Goal: Transaction & Acquisition: Purchase product/service

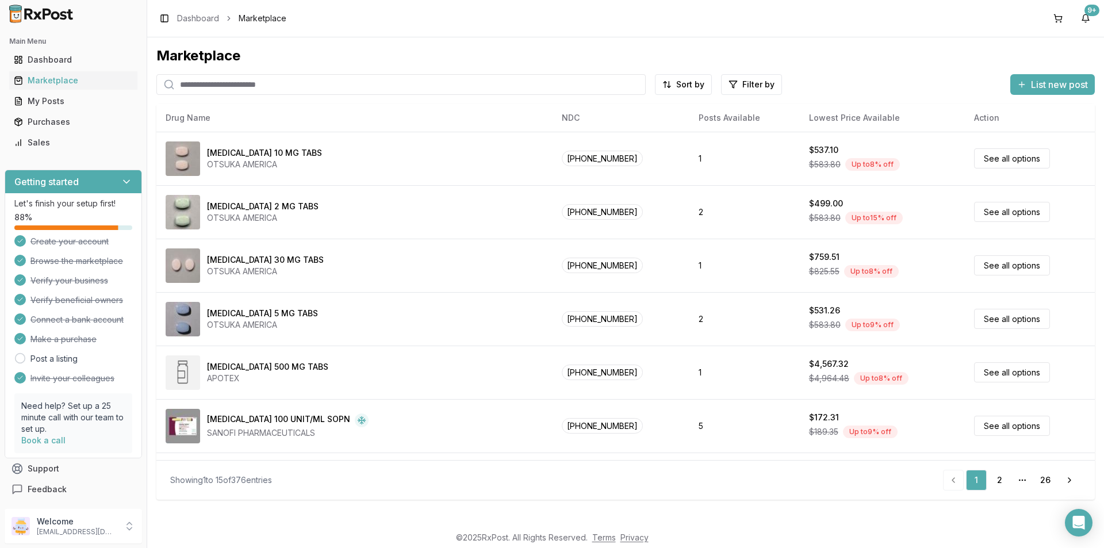
click at [190, 86] on input "search" at bounding box center [400, 84] width 489 height 21
type input "****"
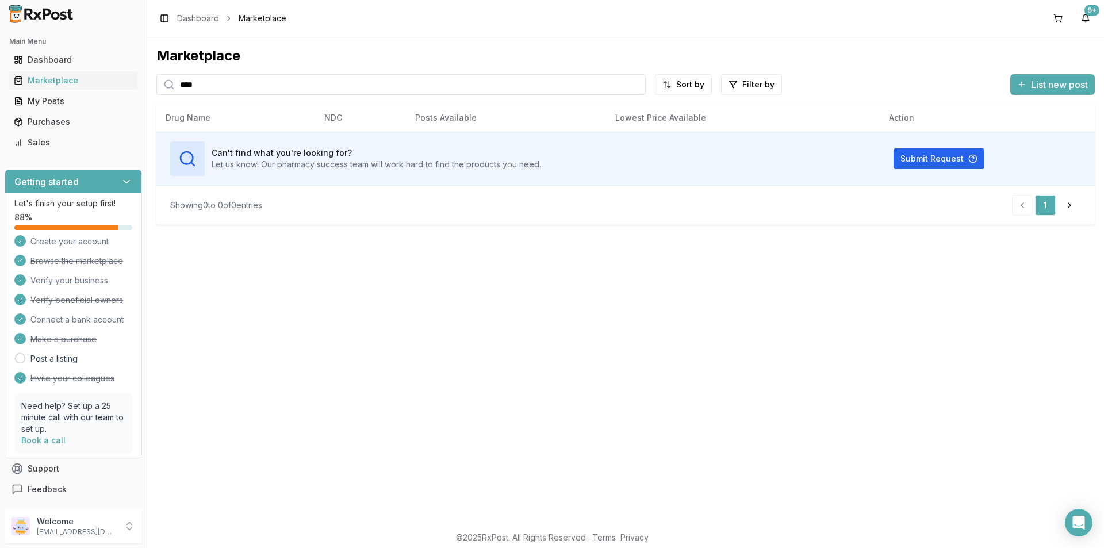
drag, startPoint x: 205, startPoint y: 84, endPoint x: 0, endPoint y: 85, distance: 204.6
click at [0, 84] on div "Main Menu Dashboard Marketplace My Posts Purchases Sales Getting started Let's …" at bounding box center [552, 274] width 1104 height 548
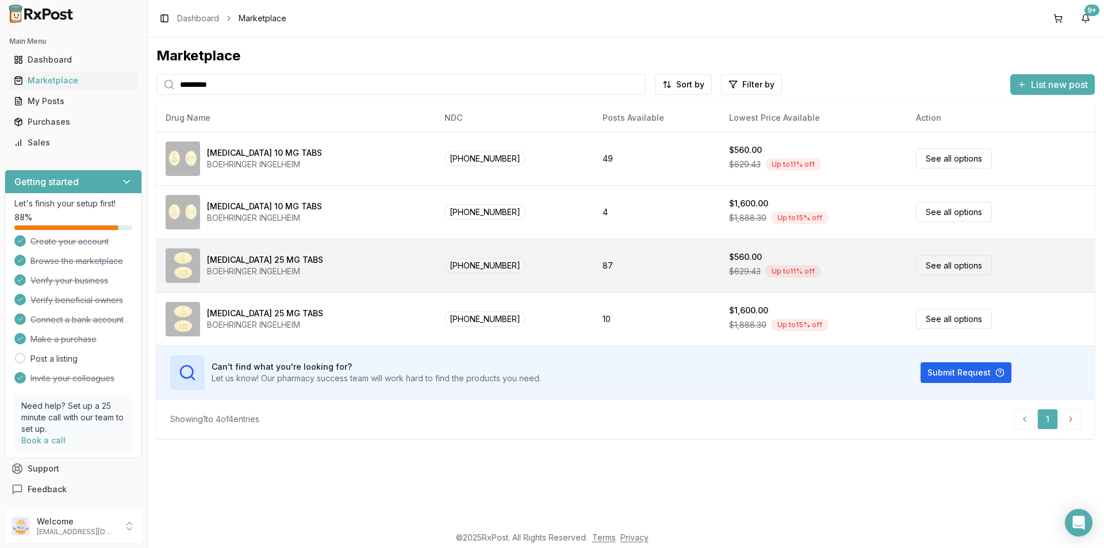
type input "*********"
click at [951, 266] on link "See all options" at bounding box center [954, 265] width 76 height 20
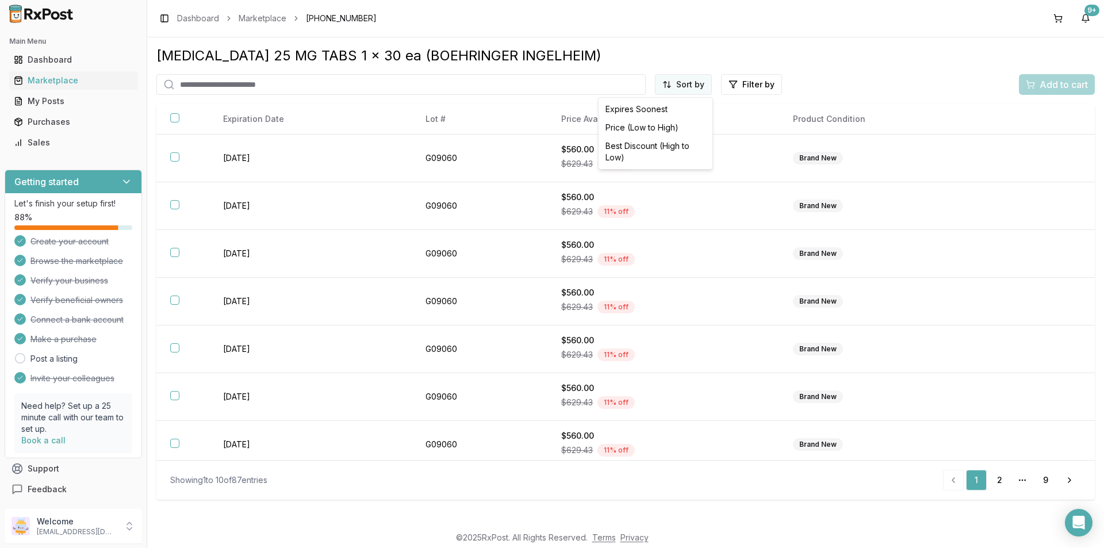
click at [704, 83] on html "Main Menu Dashboard Marketplace My Posts Purchases Sales Getting started Let's …" at bounding box center [552, 274] width 1104 height 548
click at [667, 125] on div "Price (Low to High)" at bounding box center [655, 127] width 109 height 18
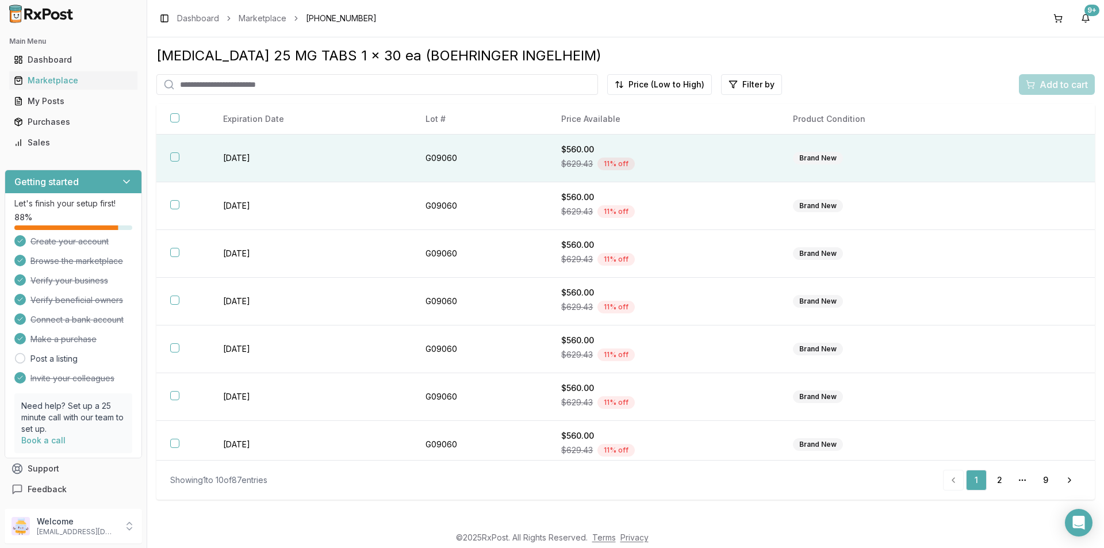
click at [178, 159] on button "button" at bounding box center [174, 156] width 9 height 9
click at [1062, 83] on span "Add to cart" at bounding box center [1063, 85] width 48 height 14
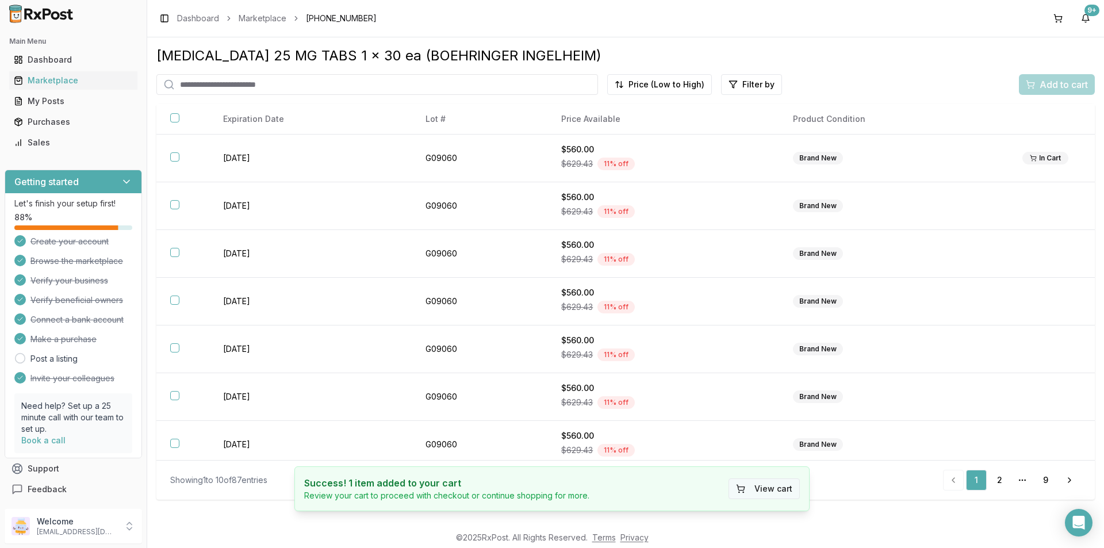
click at [775, 483] on button "View cart" at bounding box center [763, 488] width 71 height 21
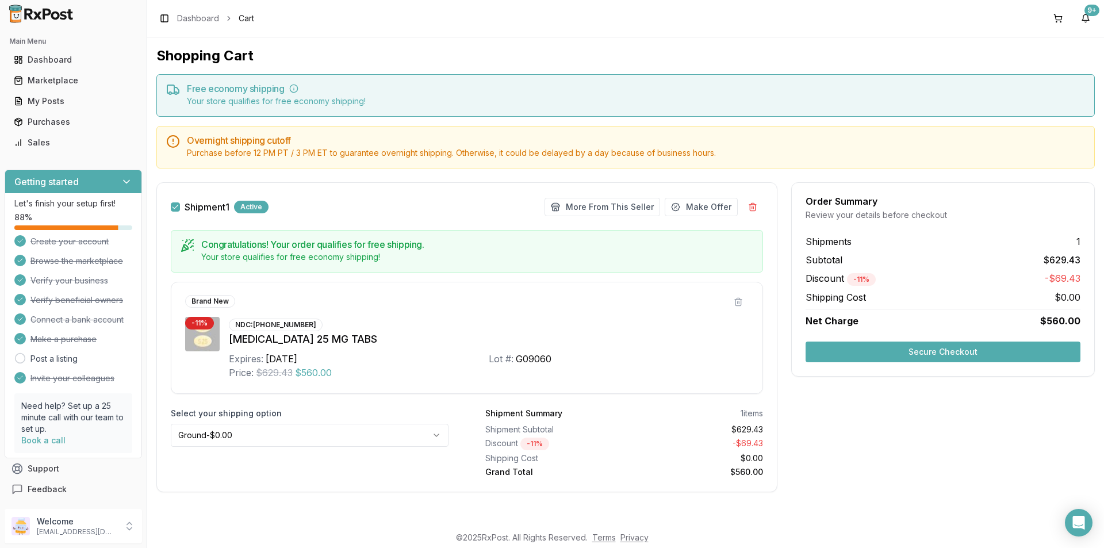
click at [923, 351] on button "Secure Checkout" at bounding box center [942, 351] width 275 height 21
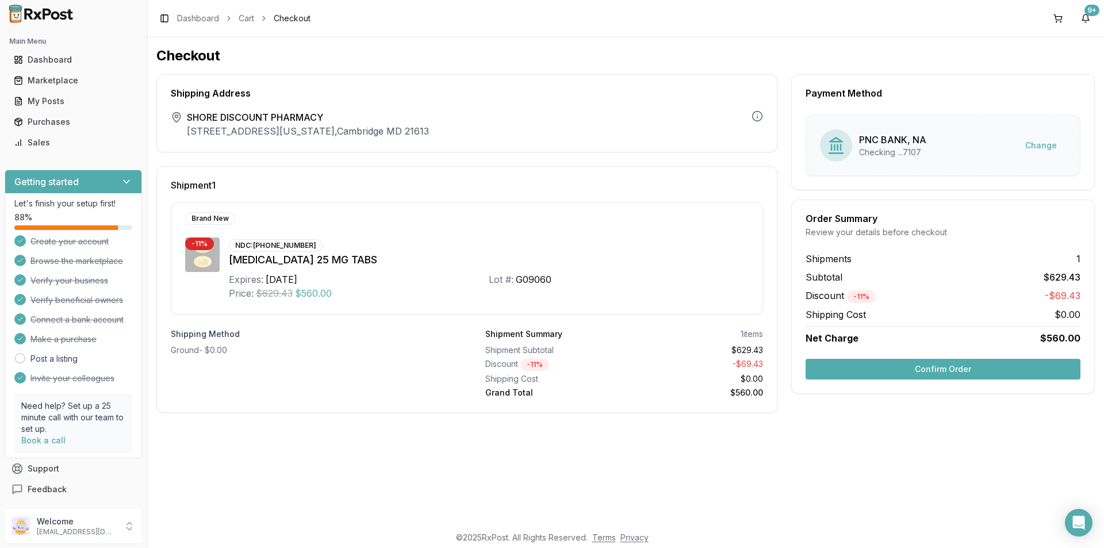
click at [952, 371] on button "Confirm Order" at bounding box center [942, 369] width 275 height 21
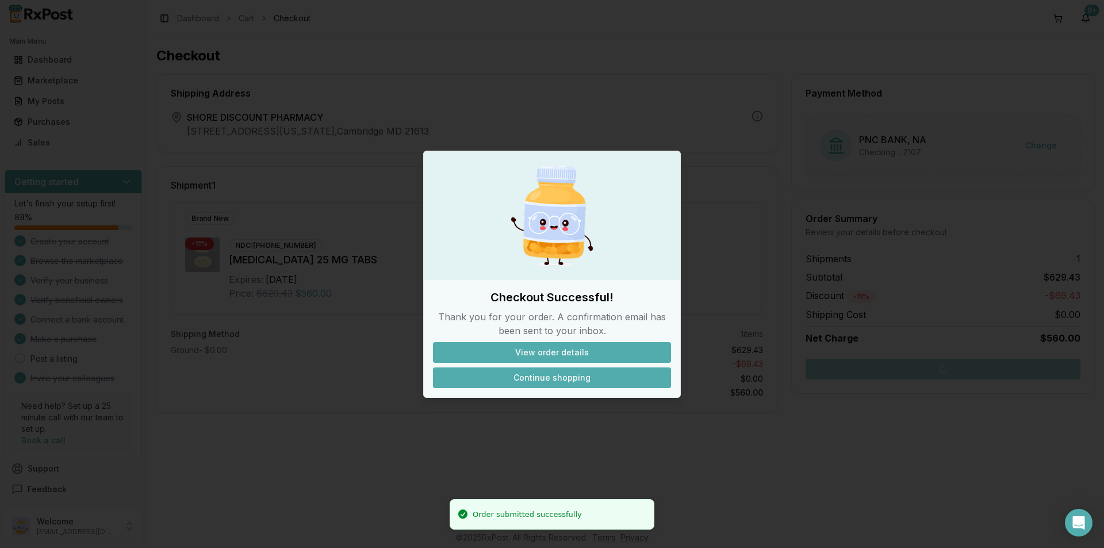
click at [582, 378] on button "Continue shopping" at bounding box center [552, 377] width 238 height 21
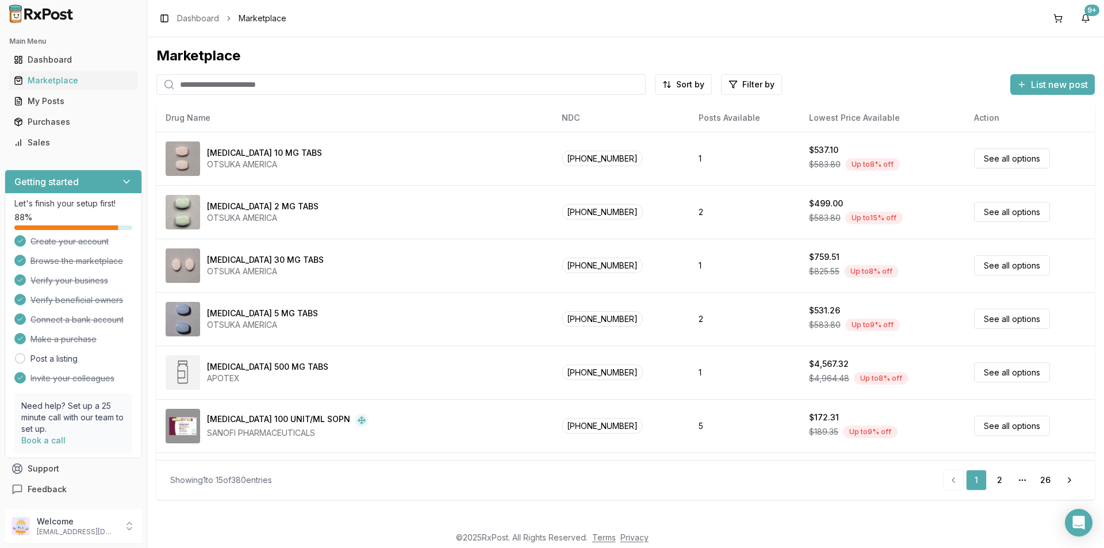
click at [226, 79] on input "search" at bounding box center [400, 84] width 489 height 21
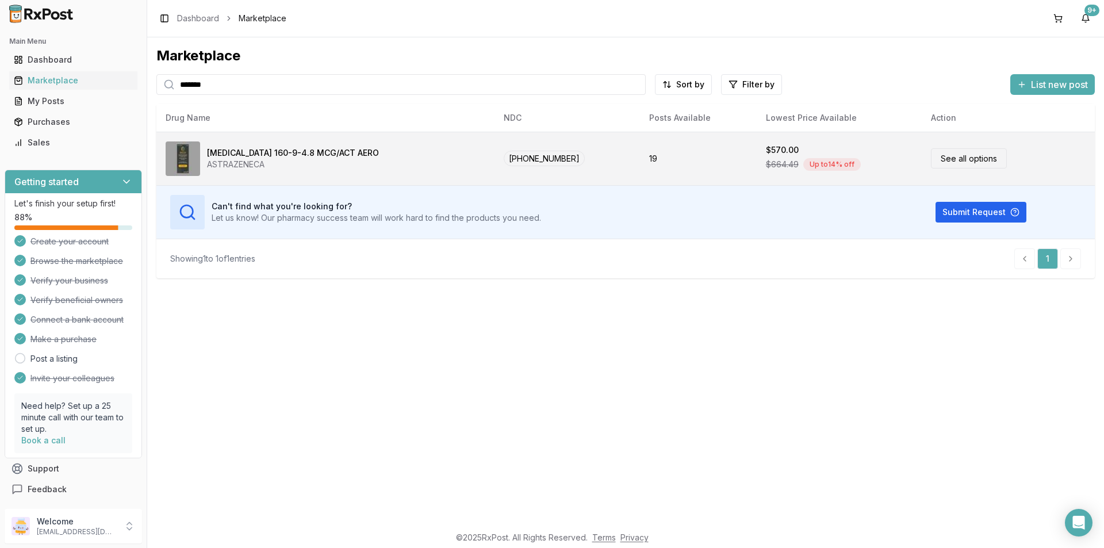
type input "*******"
click at [259, 151] on div "[MEDICAL_DATA] 160-9-4.8 MCG/ACT AERO" at bounding box center [293, 152] width 172 height 11
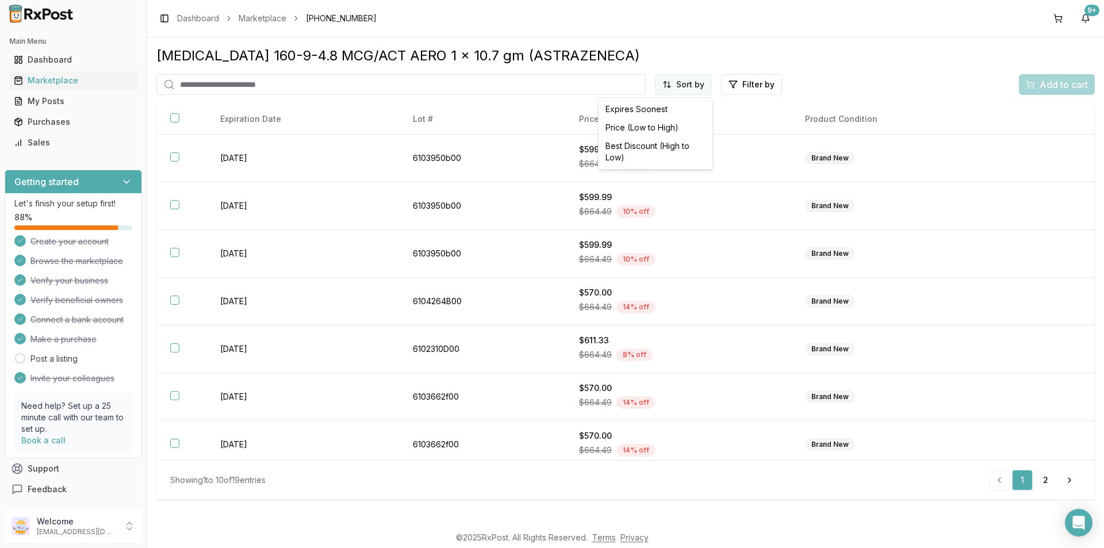
click at [694, 82] on html "Main Menu Dashboard Marketplace My Posts Purchases Sales Getting started Let's …" at bounding box center [552, 274] width 1104 height 548
click at [628, 130] on div "Price (Low to High)" at bounding box center [655, 127] width 109 height 18
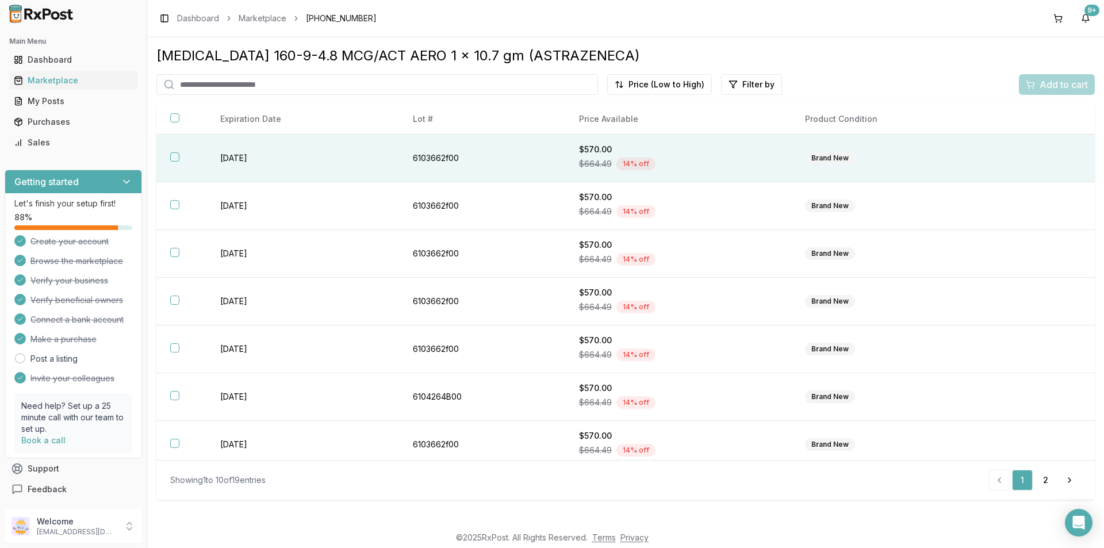
click at [172, 156] on button "button" at bounding box center [174, 156] width 9 height 9
click at [1049, 77] on button "Add to cart" at bounding box center [1057, 84] width 76 height 21
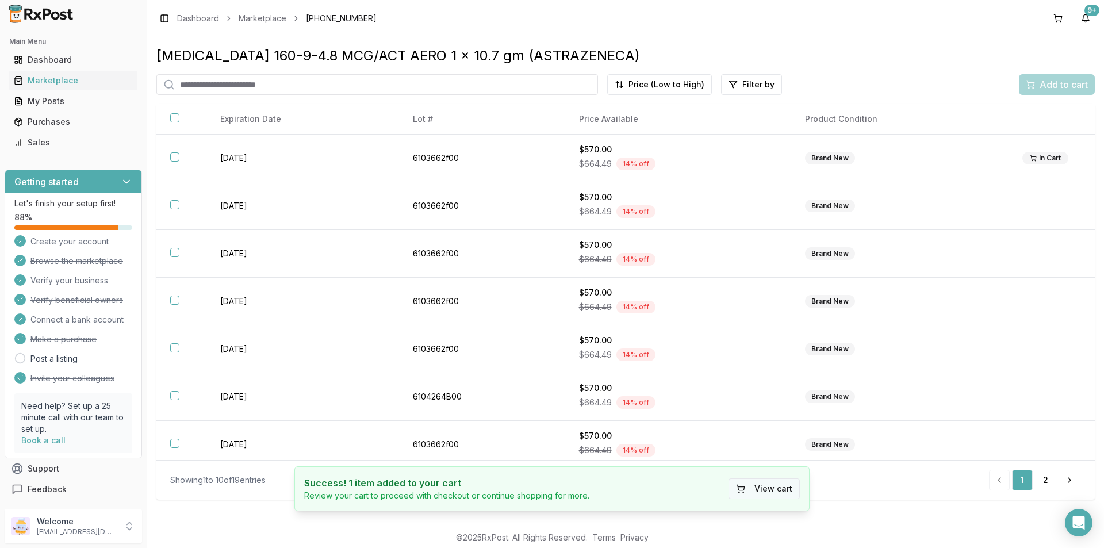
click at [783, 483] on button "View cart" at bounding box center [763, 488] width 71 height 21
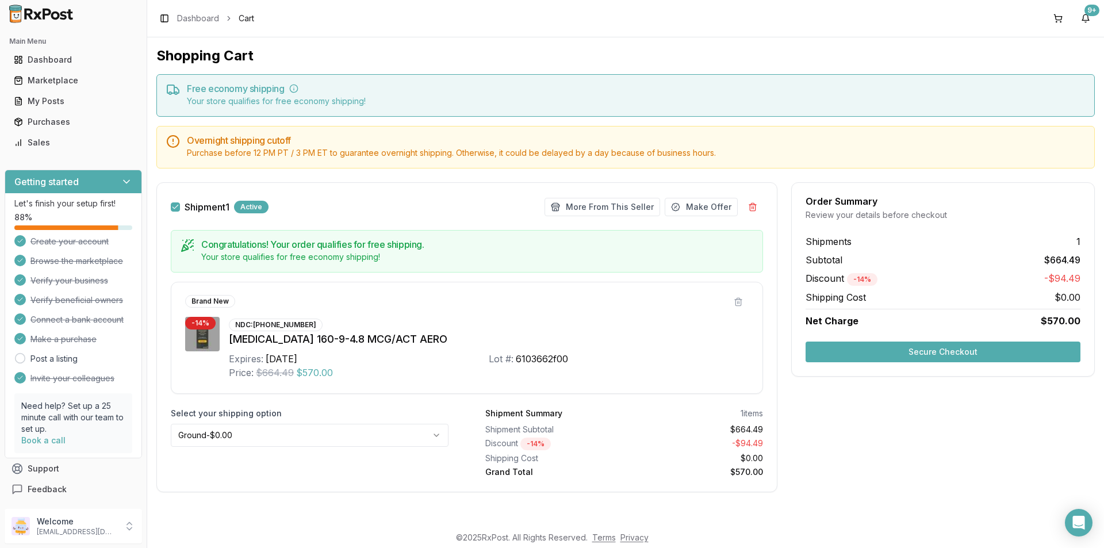
click at [931, 347] on button "Secure Checkout" at bounding box center [942, 351] width 275 height 21
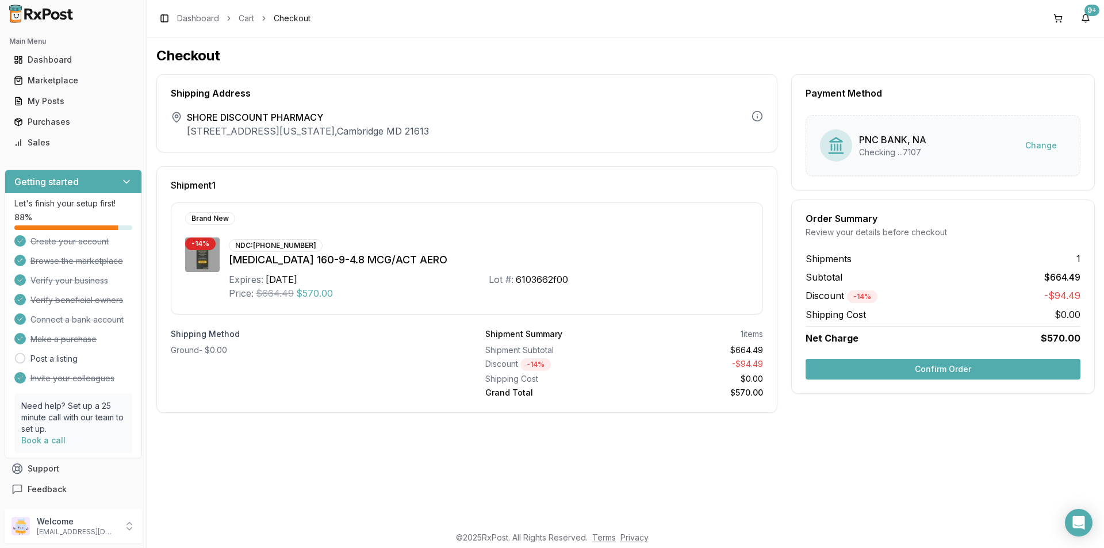
click at [907, 370] on button "Confirm Order" at bounding box center [942, 369] width 275 height 21
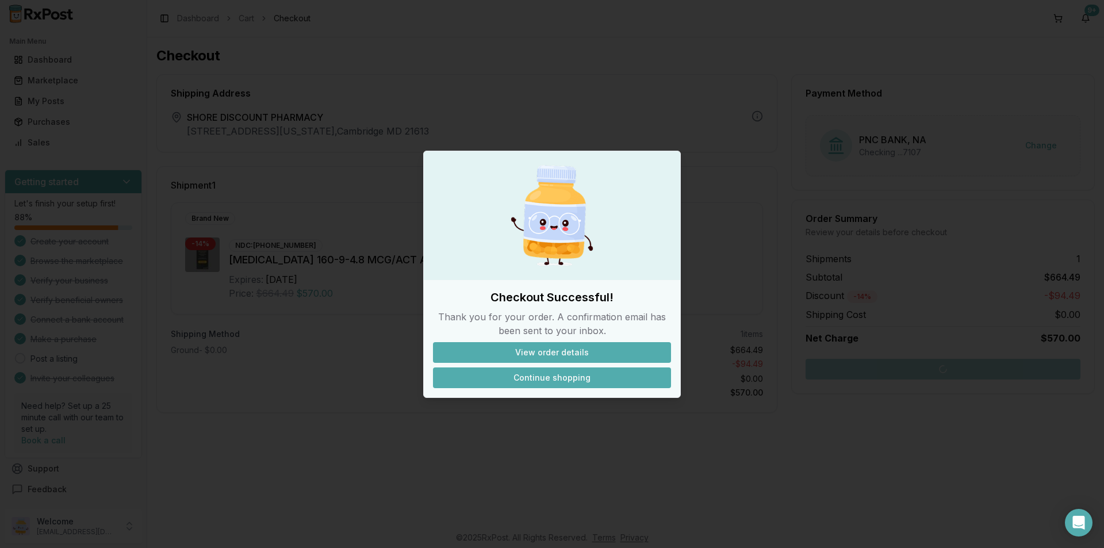
click at [530, 371] on button "Continue shopping" at bounding box center [552, 377] width 238 height 21
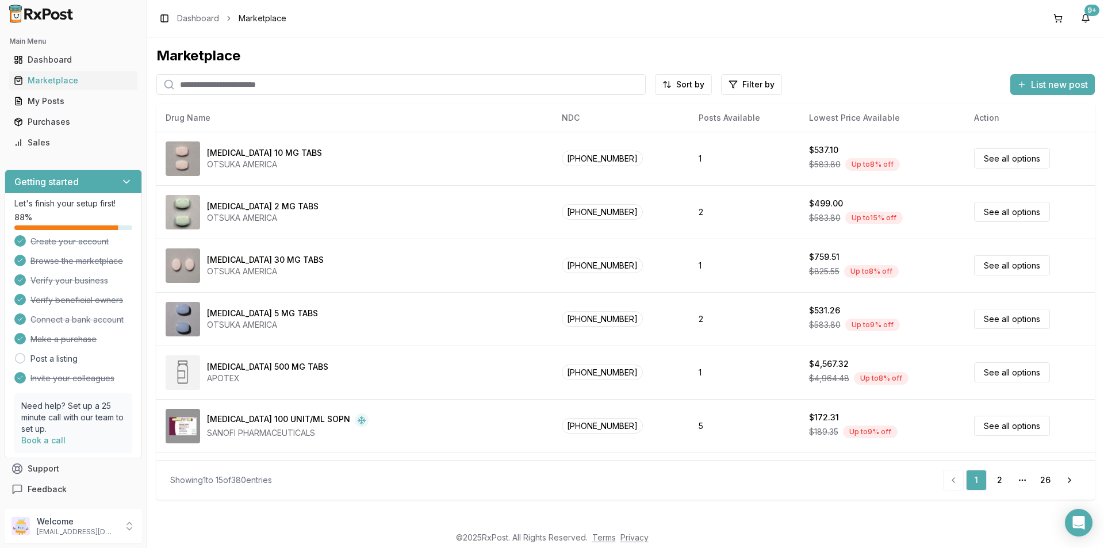
click at [967, 361] on td "See all options" at bounding box center [1030, 371] width 130 height 53
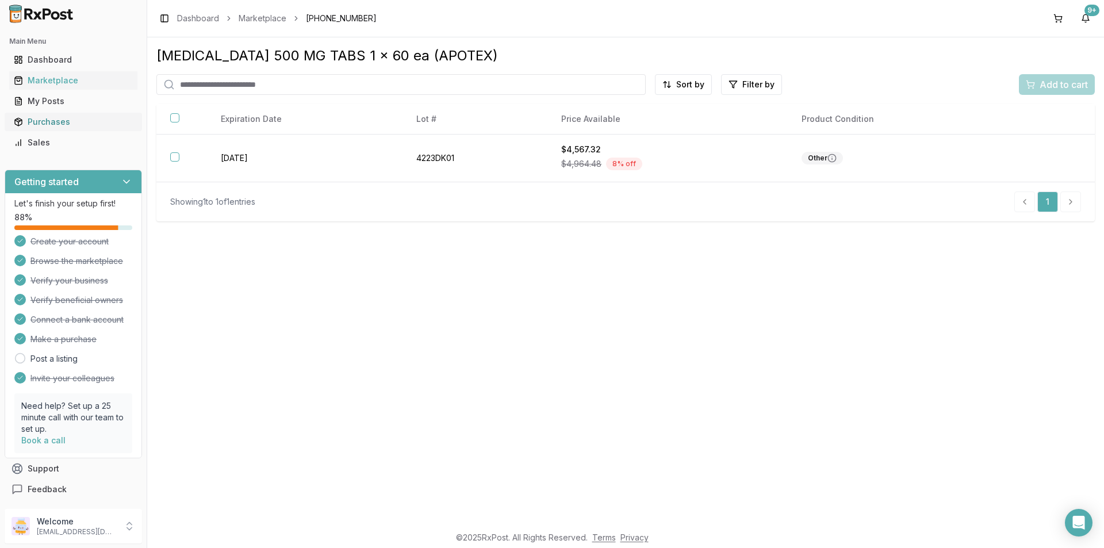
click at [63, 122] on div "Purchases" at bounding box center [73, 121] width 119 height 11
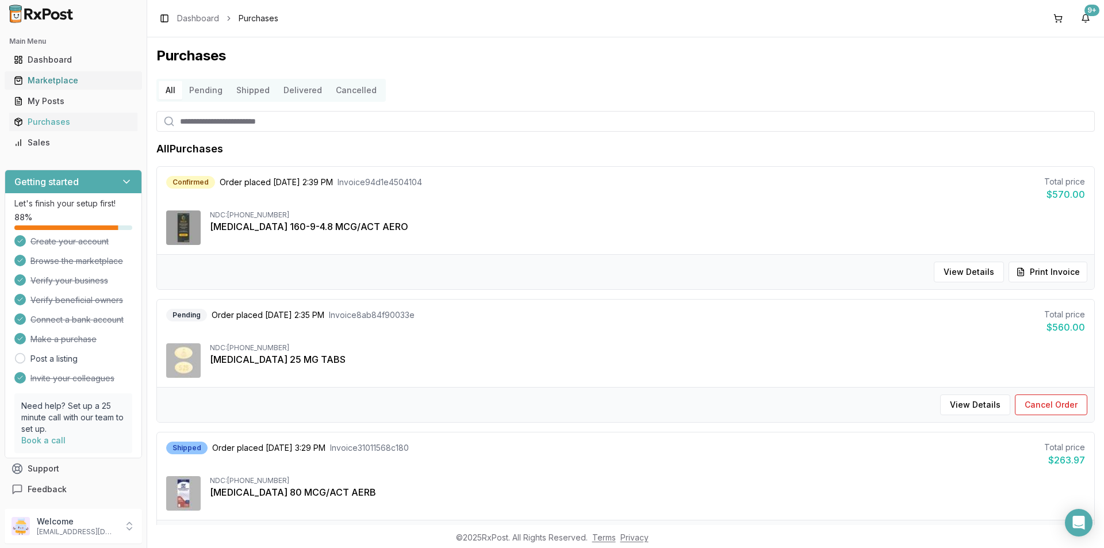
click at [55, 80] on div "Marketplace" at bounding box center [73, 80] width 119 height 11
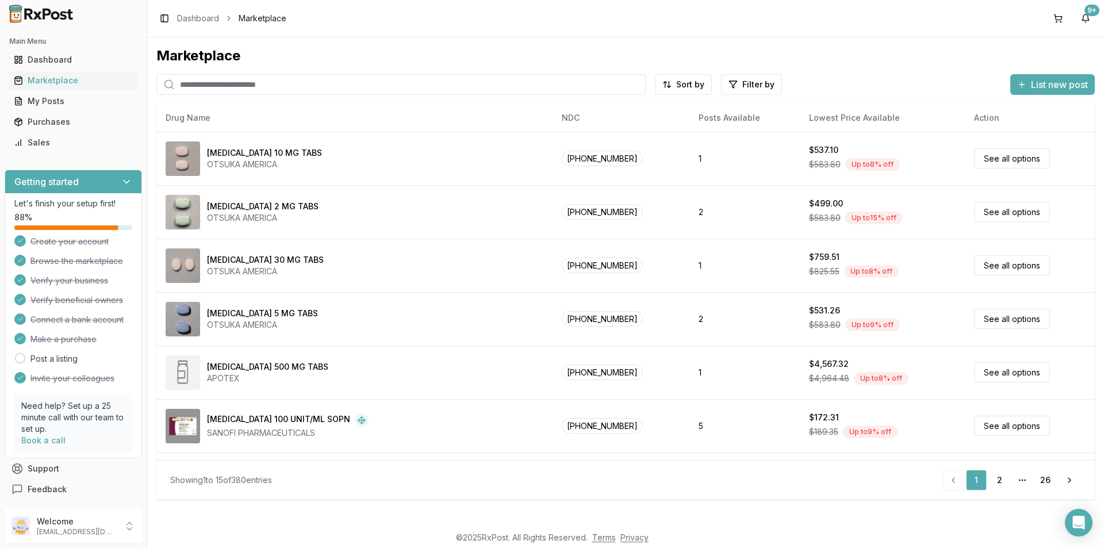
click at [193, 79] on input "search" at bounding box center [400, 84] width 489 height 21
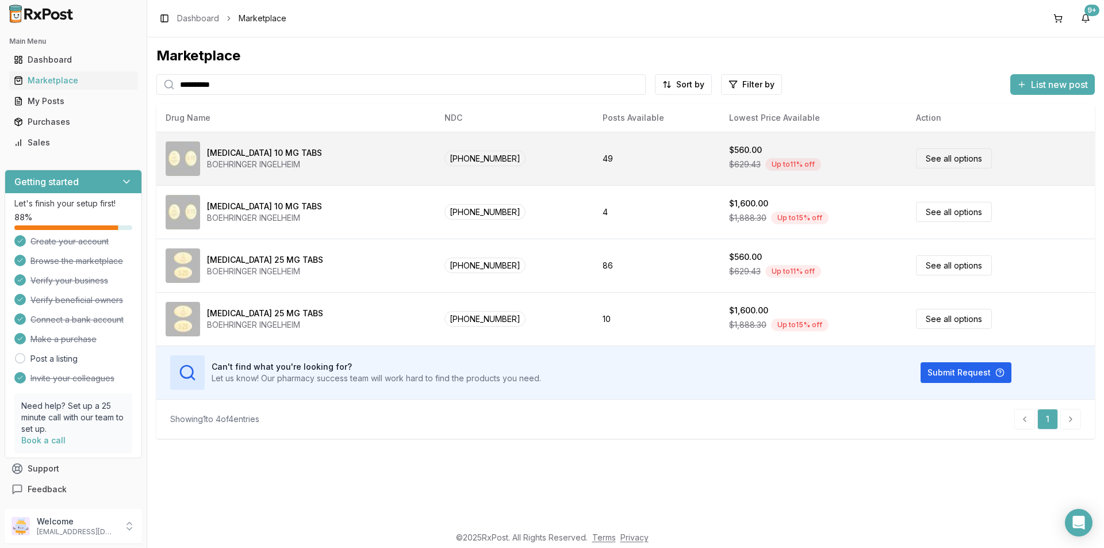
type input "*********"
click at [966, 155] on link "See all options" at bounding box center [954, 158] width 76 height 20
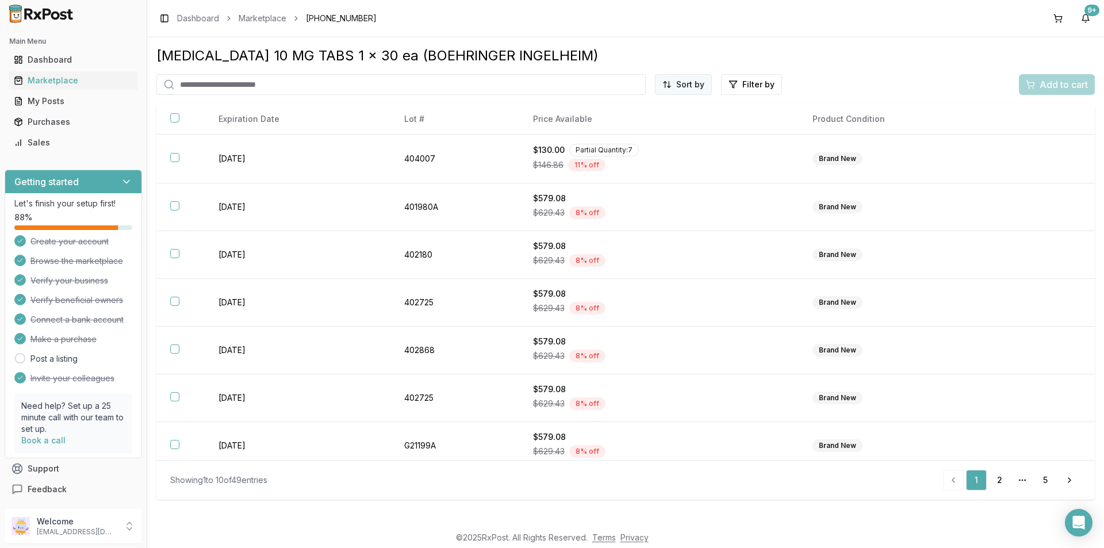
click at [696, 85] on html "Main Menu Dashboard Marketplace My Posts Purchases Sales Getting started Let's …" at bounding box center [552, 274] width 1104 height 548
click at [640, 122] on div "Price (Low to High)" at bounding box center [655, 127] width 109 height 18
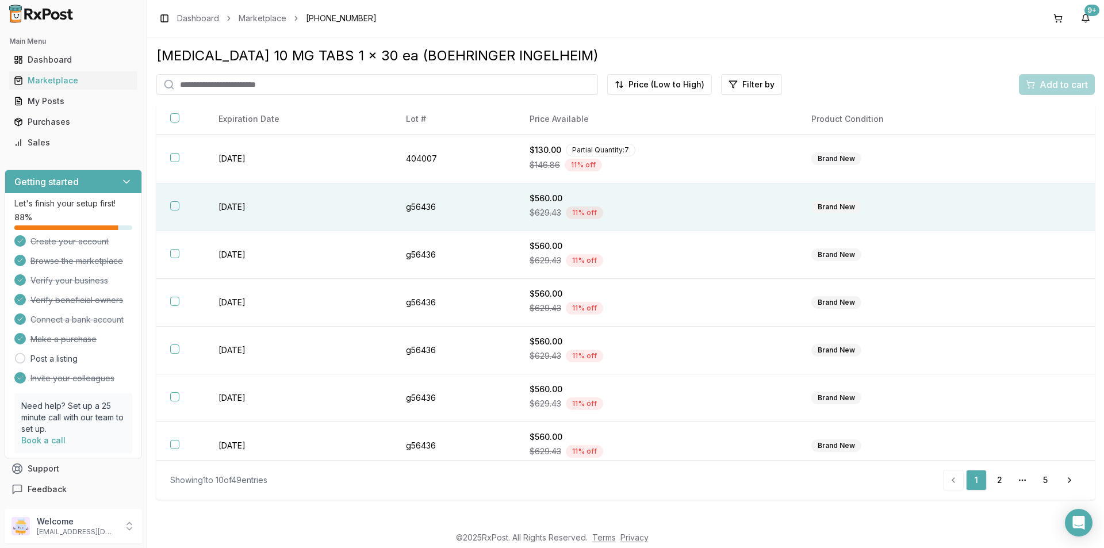
click at [171, 204] on button "button" at bounding box center [174, 205] width 9 height 9
click at [1084, 78] on span "Add to cart" at bounding box center [1063, 85] width 48 height 14
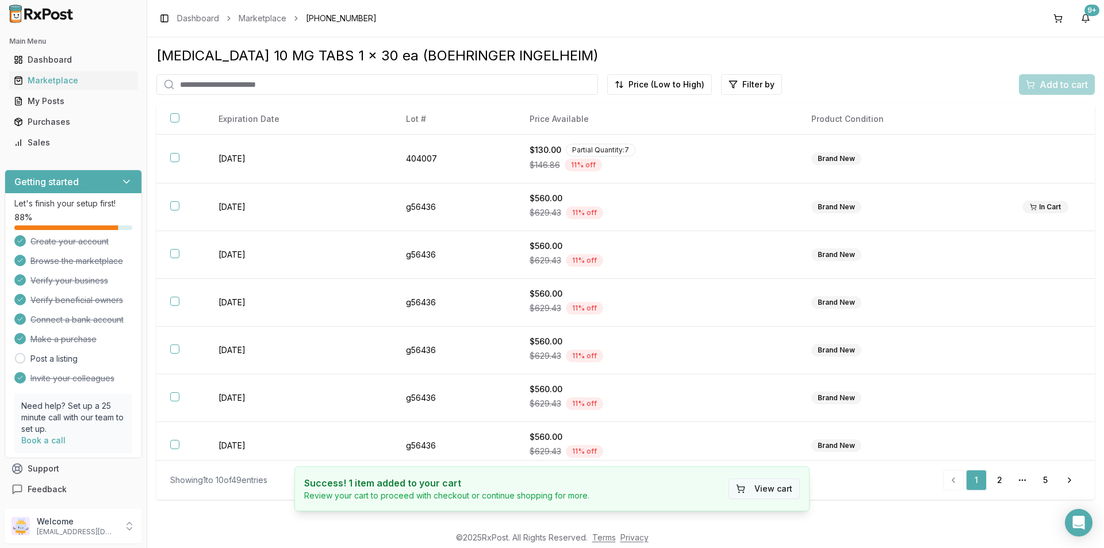
click at [772, 482] on button "View cart" at bounding box center [763, 488] width 71 height 21
click at [771, 491] on button "View cart" at bounding box center [763, 488] width 71 height 21
click at [772, 487] on button "View cart" at bounding box center [763, 488] width 71 height 21
click at [765, 492] on button "View cart" at bounding box center [763, 488] width 71 height 21
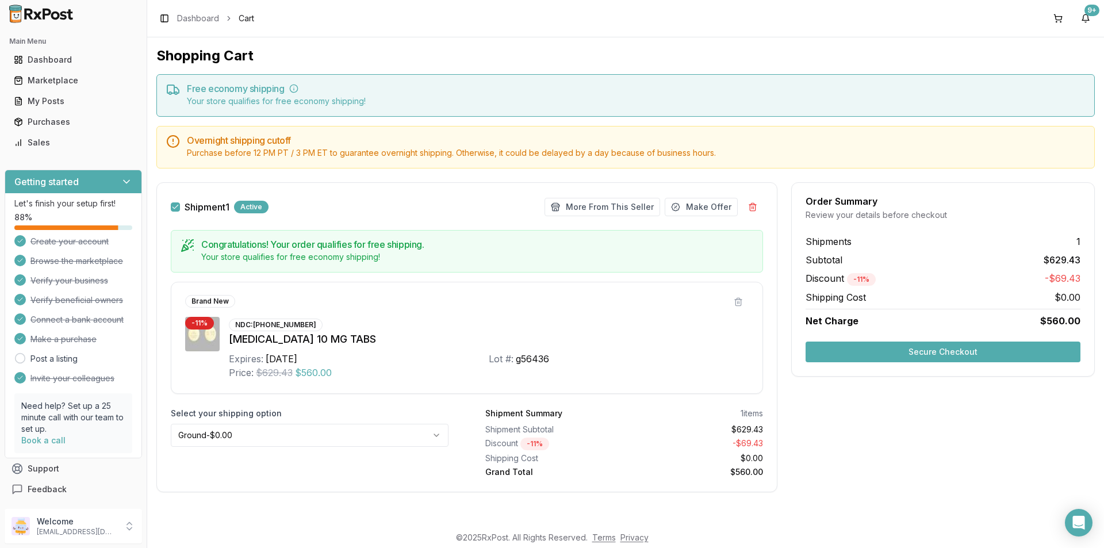
click at [963, 347] on button "Secure Checkout" at bounding box center [942, 351] width 275 height 21
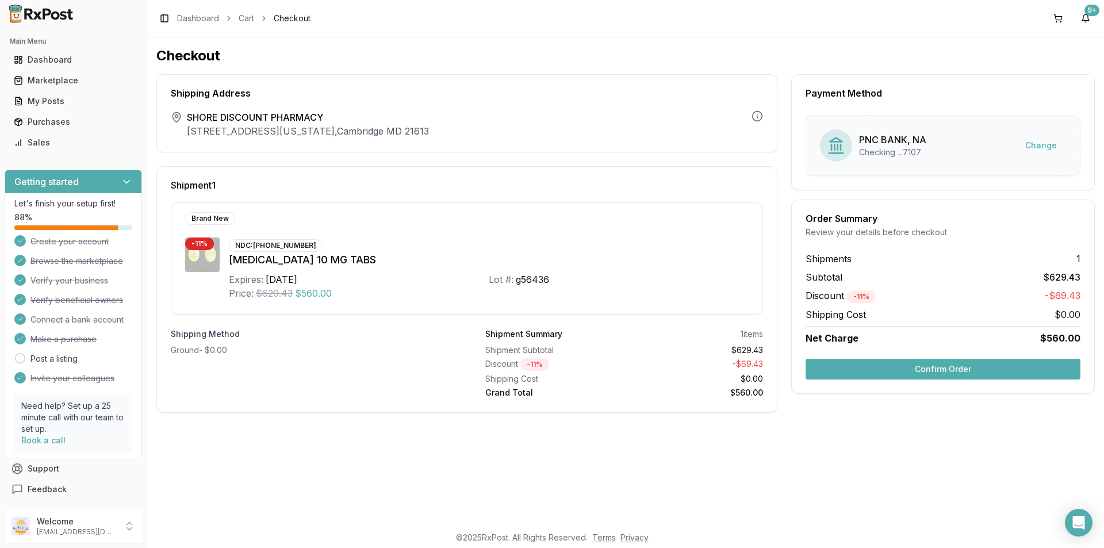
click at [937, 366] on button "Confirm Order" at bounding box center [942, 369] width 275 height 21
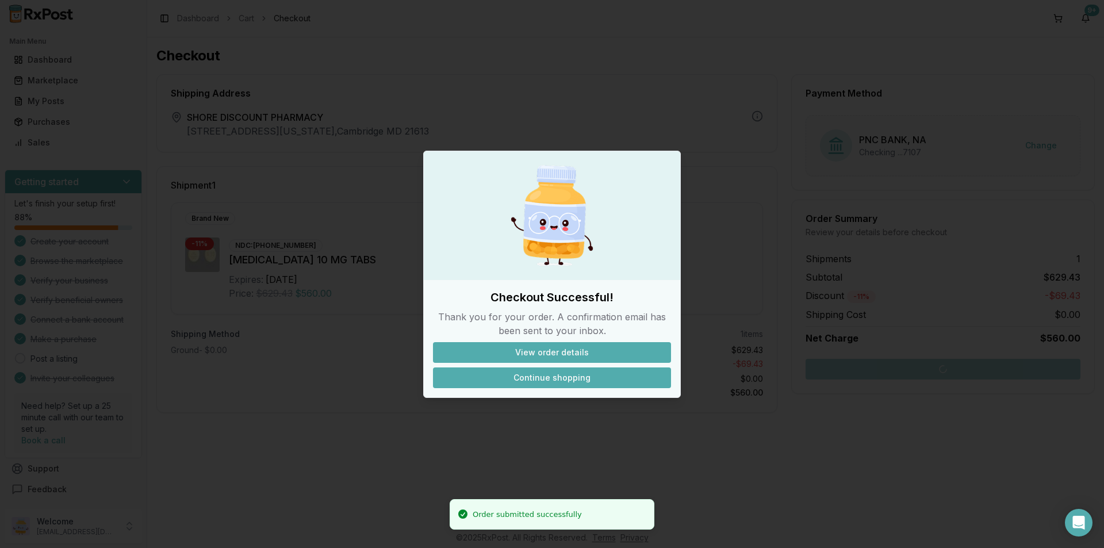
click at [544, 379] on button "Continue shopping" at bounding box center [552, 377] width 238 height 21
